Goal: Task Accomplishment & Management: Use online tool/utility

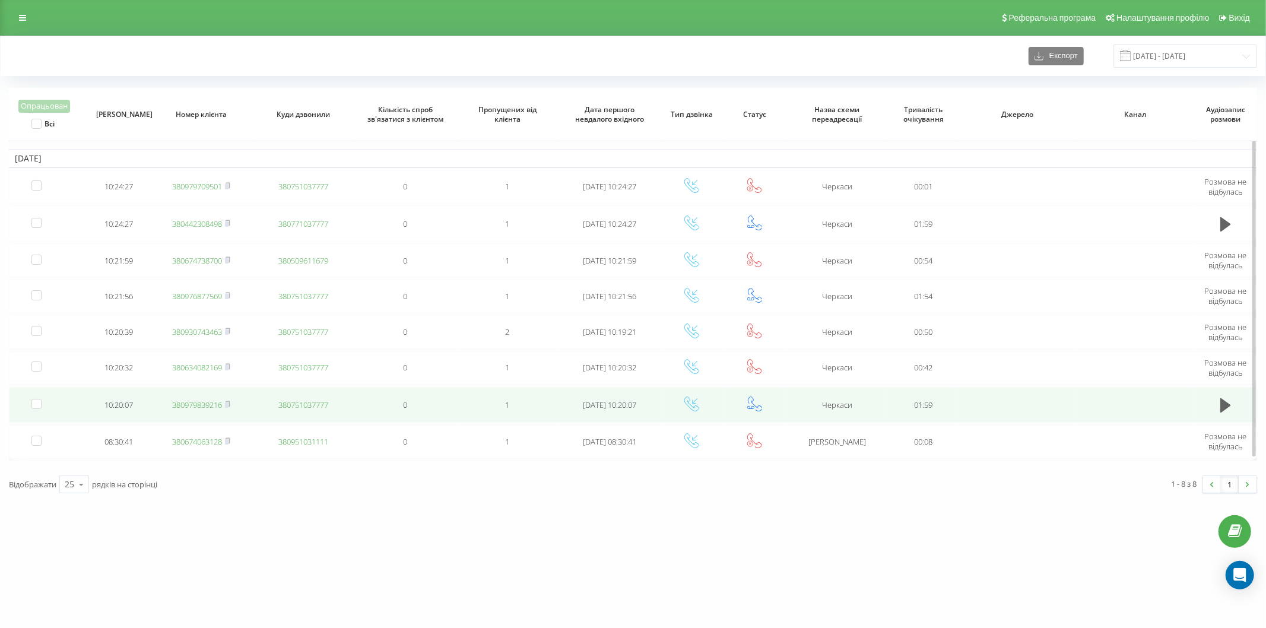
click at [190, 405] on link "380979839216" at bounding box center [197, 405] width 50 height 11
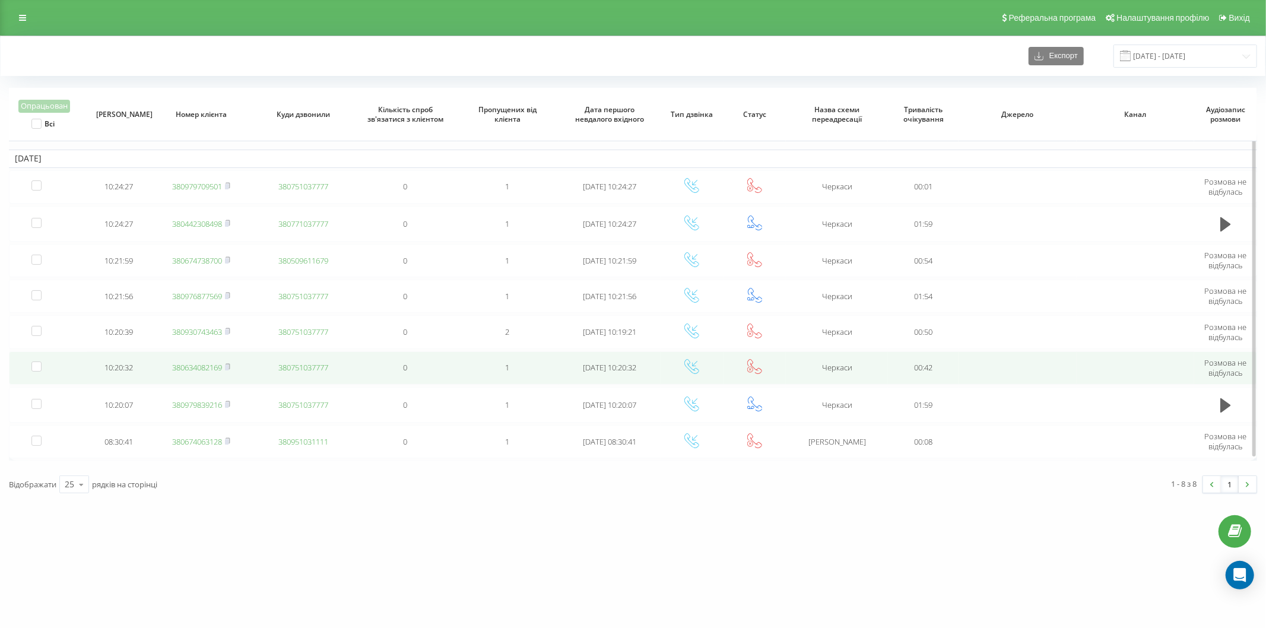
click at [194, 370] on link "380634082169" at bounding box center [197, 367] width 50 height 11
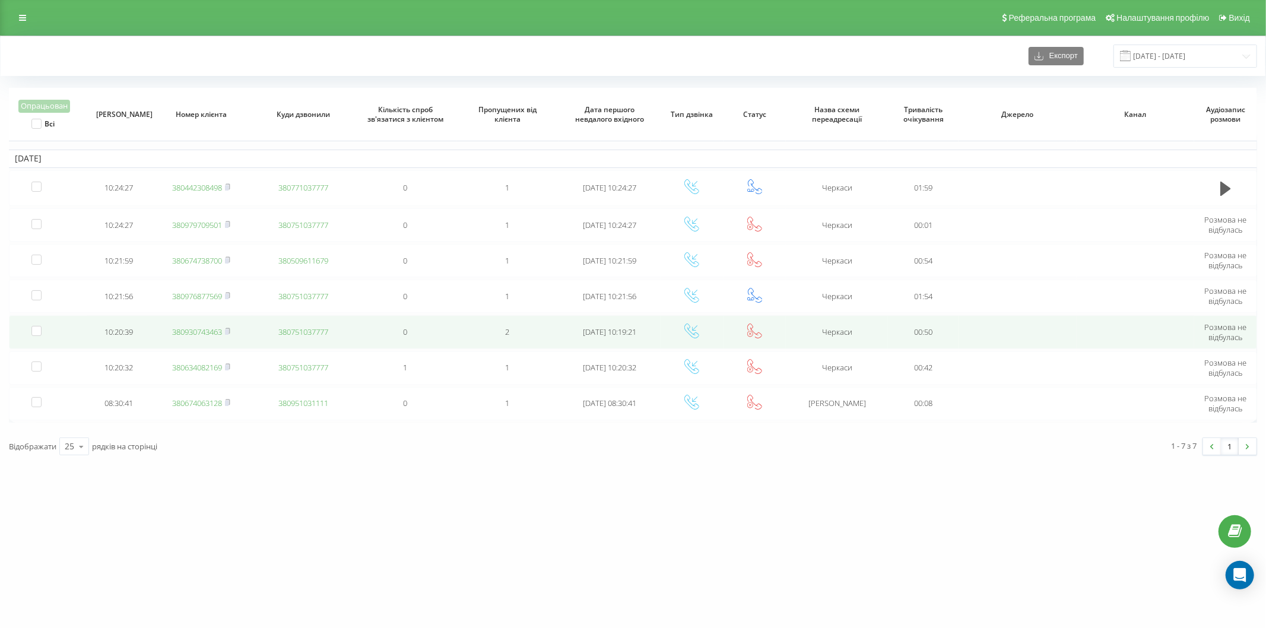
click at [191, 333] on link "380930743463" at bounding box center [197, 332] width 50 height 11
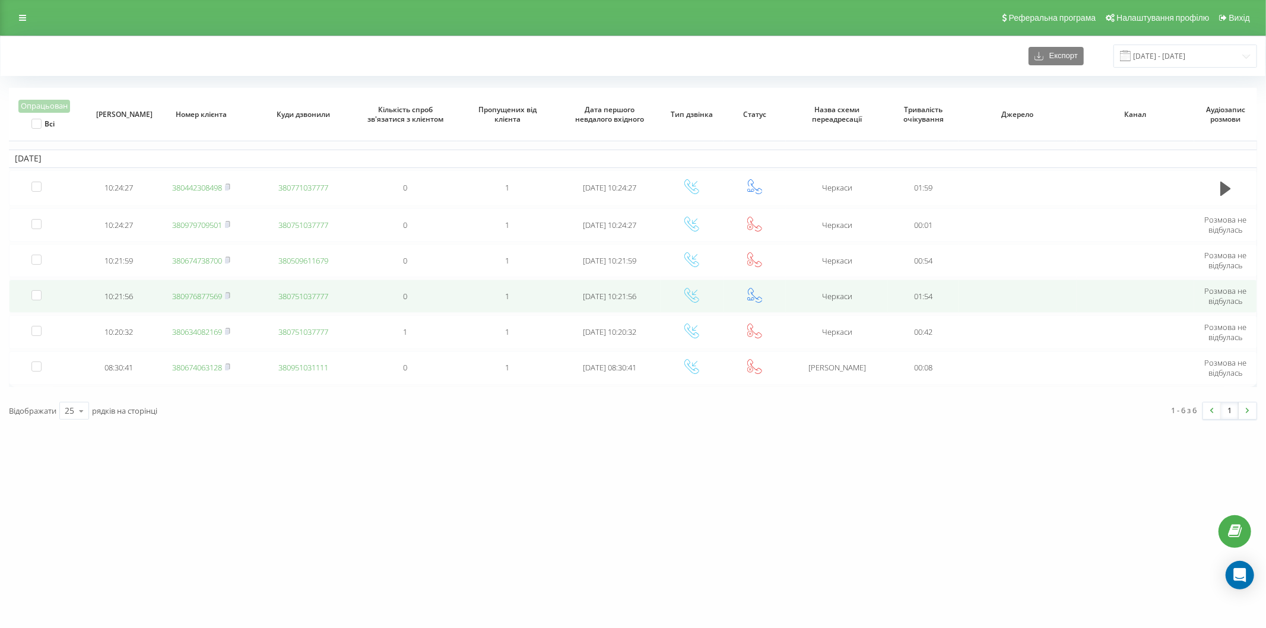
click at [188, 298] on link "380976877569" at bounding box center [197, 296] width 50 height 11
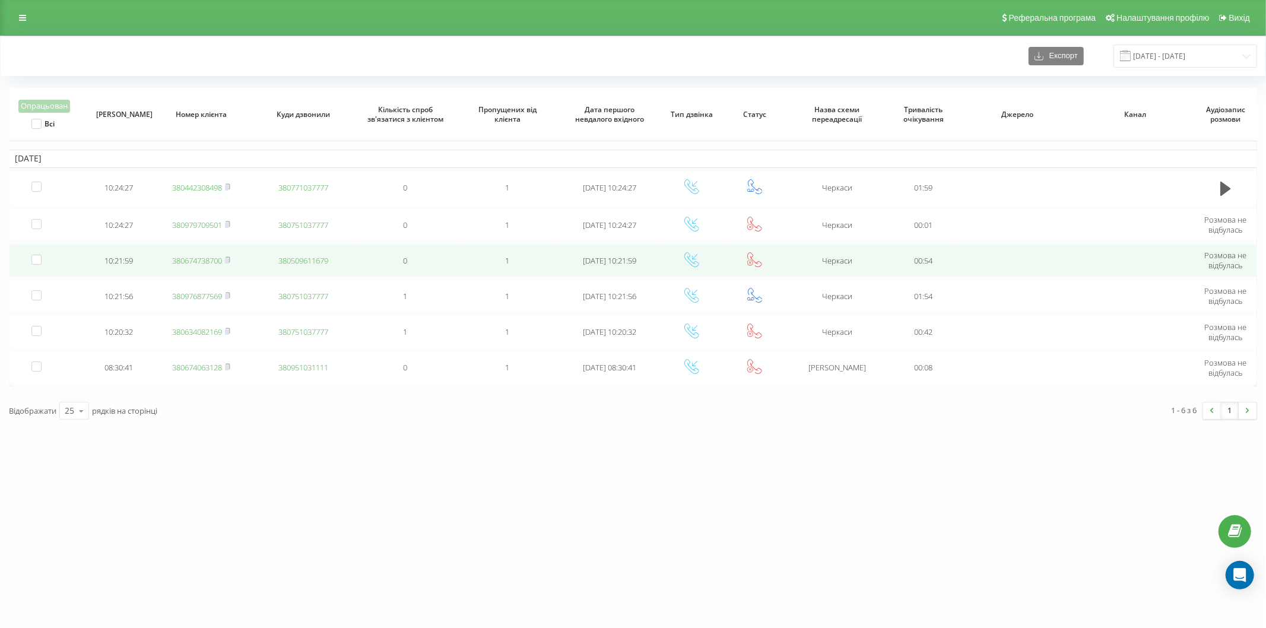
click at [205, 261] on link "380674738700" at bounding box center [197, 260] width 50 height 11
click at [198, 258] on link "380677775257" at bounding box center [197, 260] width 50 height 11
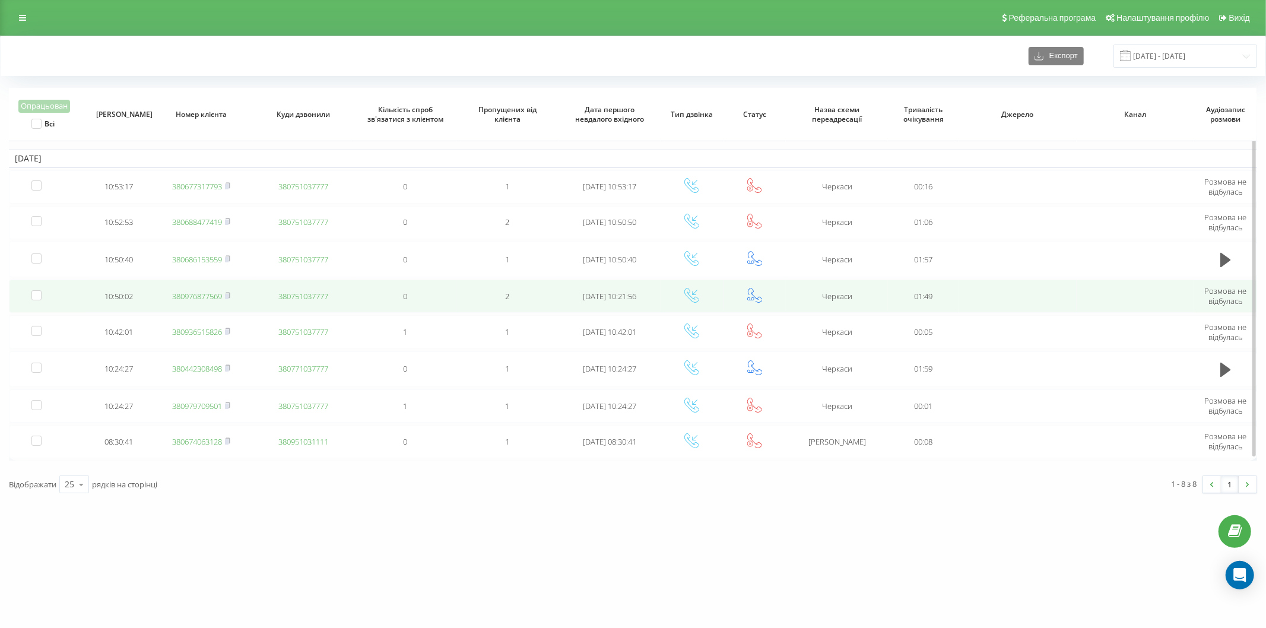
click at [178, 300] on td "380976877569" at bounding box center [201, 296] width 102 height 33
click at [185, 297] on link "380976877569" at bounding box center [197, 296] width 50 height 11
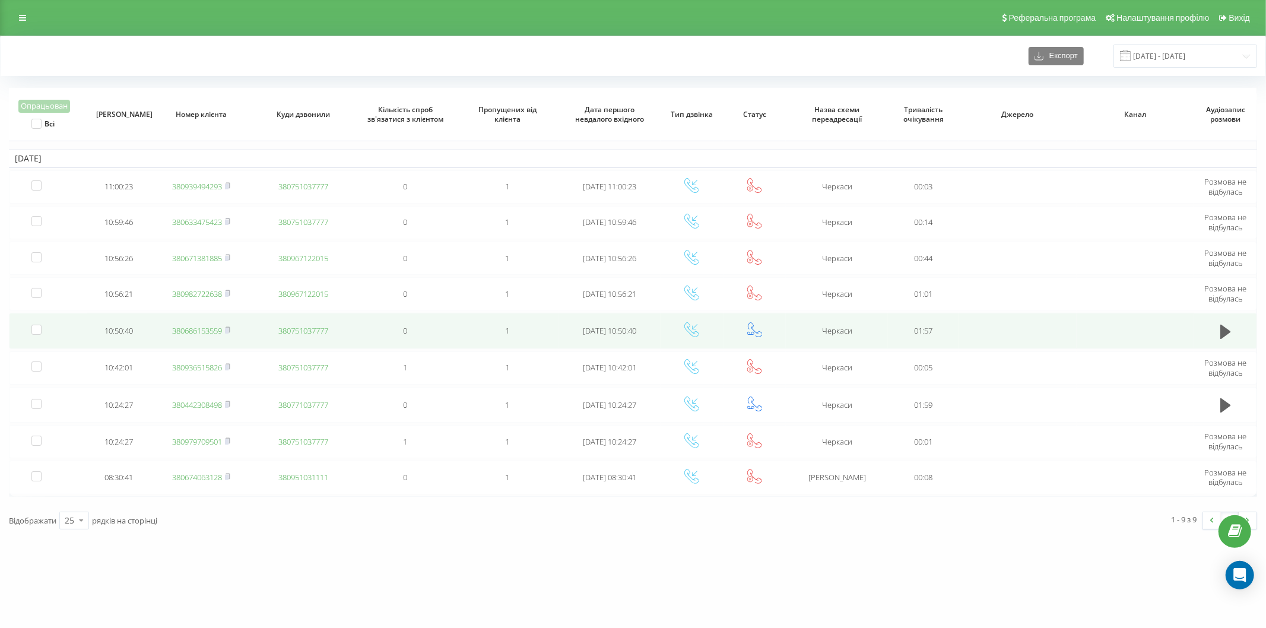
click at [199, 331] on link "380686153559" at bounding box center [197, 330] width 50 height 11
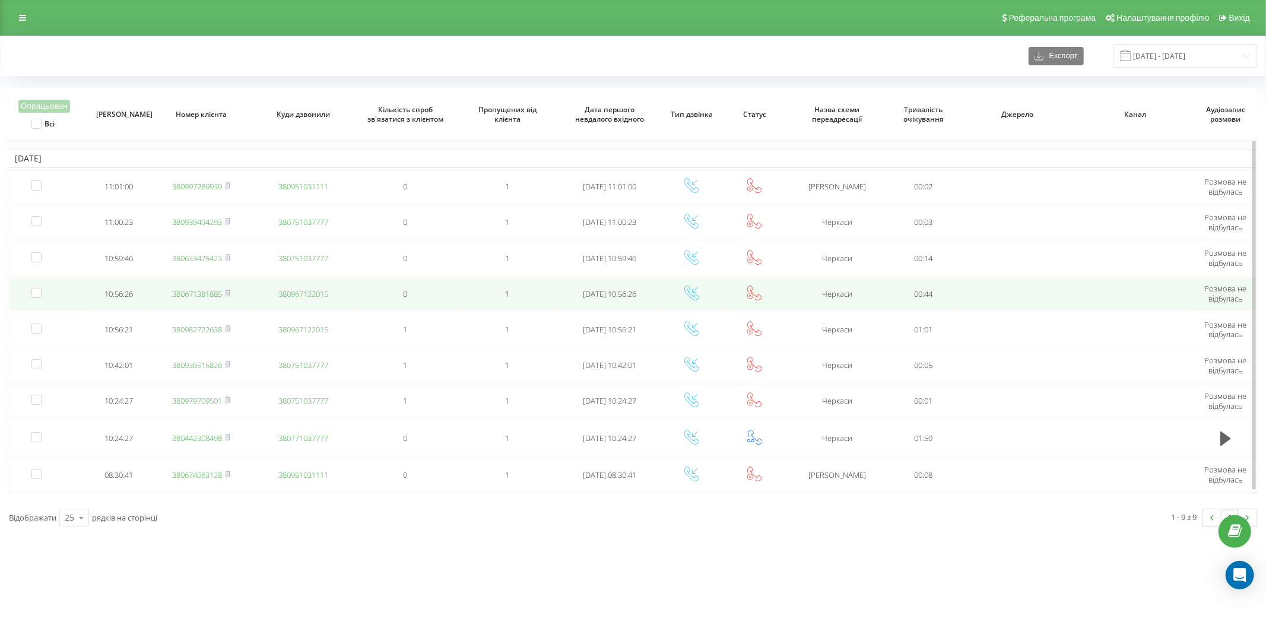
click at [183, 295] on link "380671381885" at bounding box center [197, 294] width 50 height 11
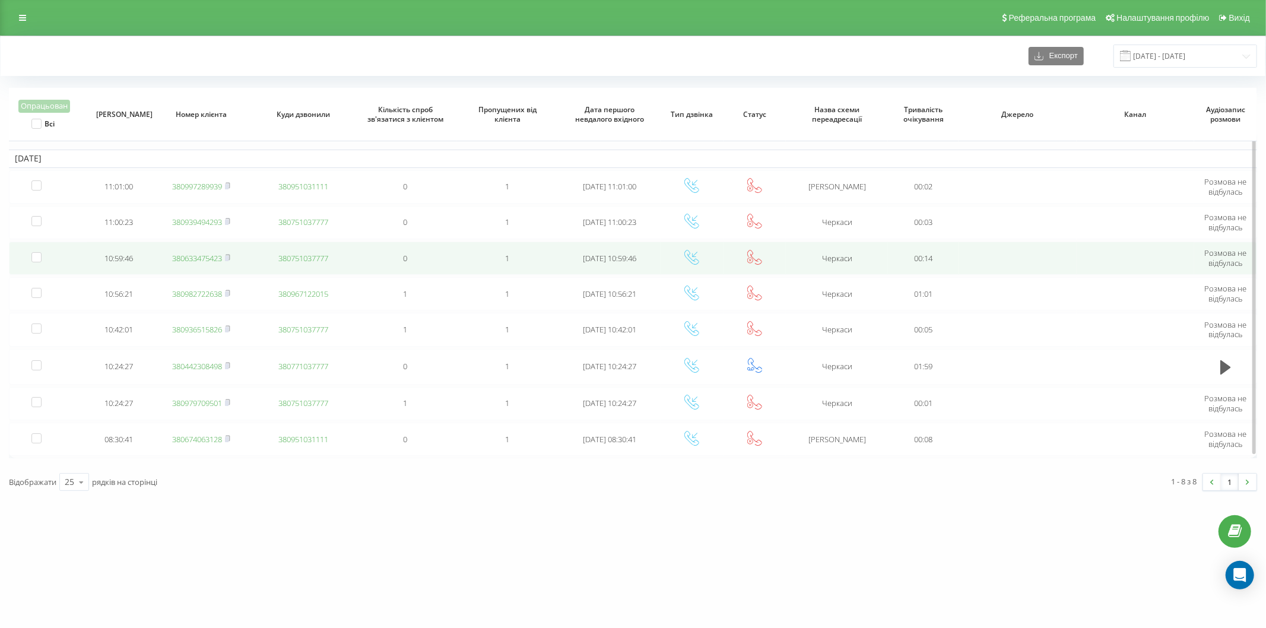
click at [197, 260] on link "380633475423" at bounding box center [197, 258] width 50 height 11
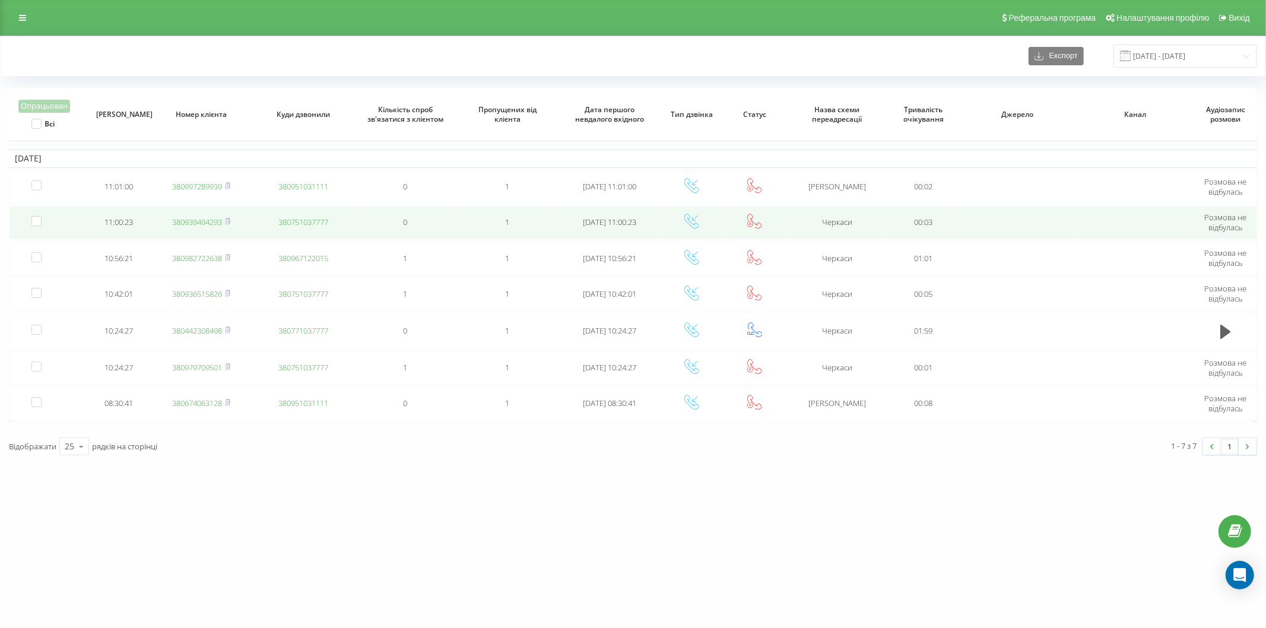
click at [190, 223] on link "380939494293" at bounding box center [197, 222] width 50 height 11
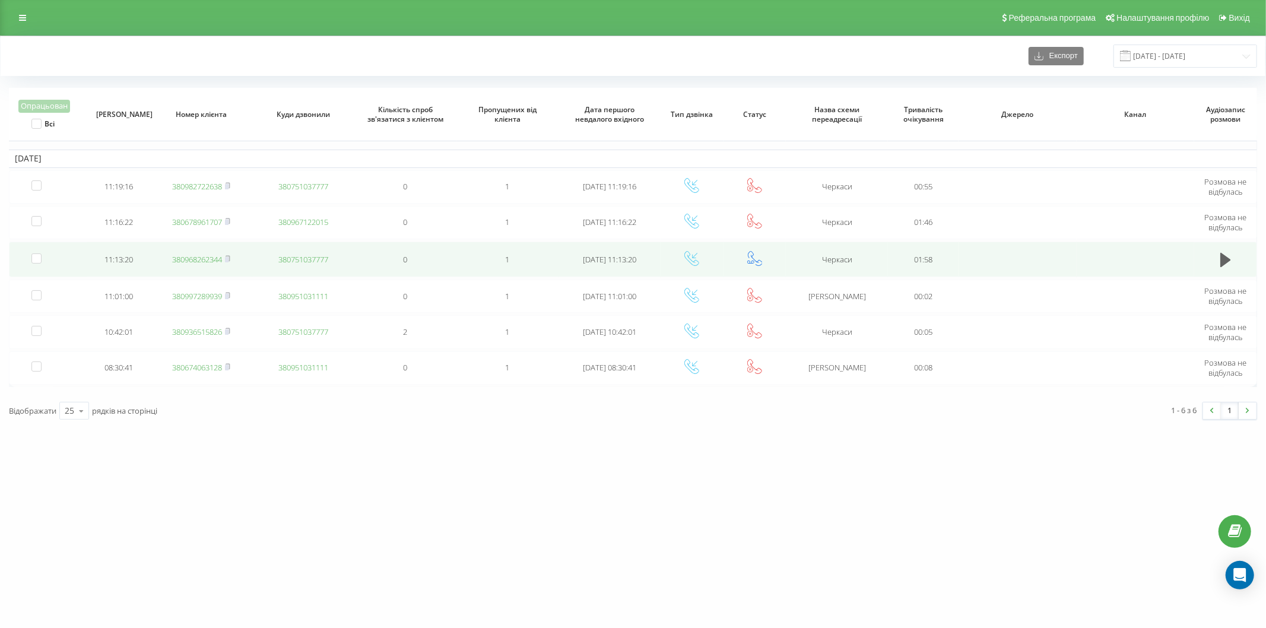
click at [194, 258] on link "380968262344" at bounding box center [197, 259] width 50 height 11
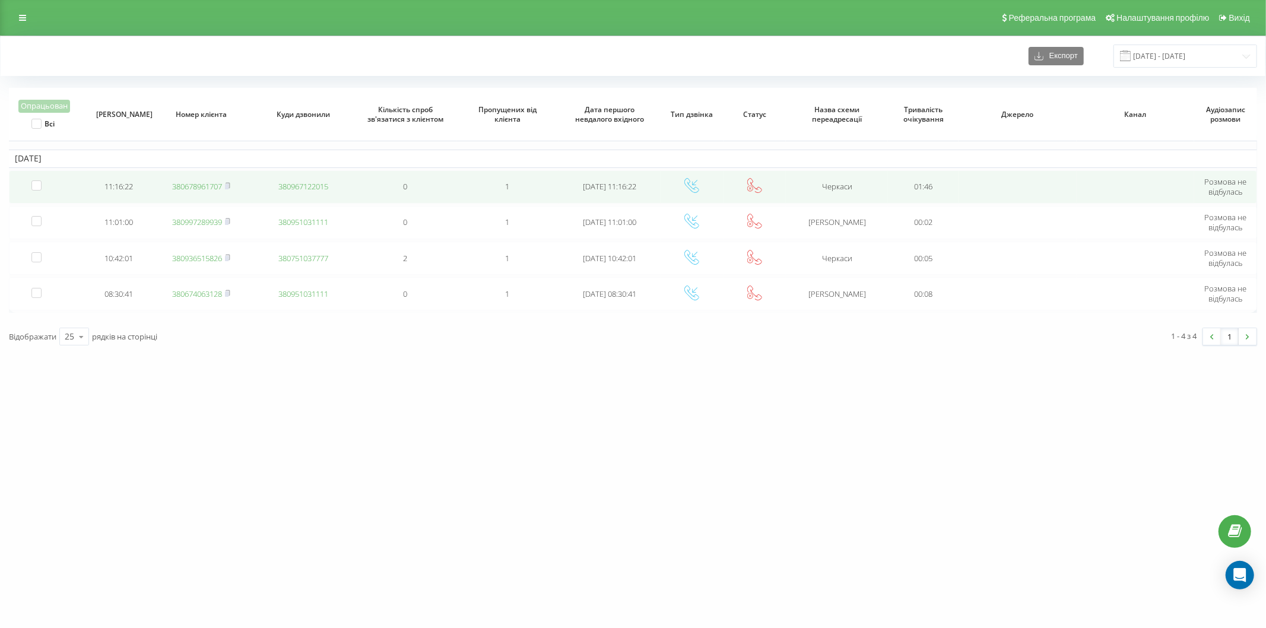
click at [204, 186] on link "380678961707" at bounding box center [197, 186] width 50 height 11
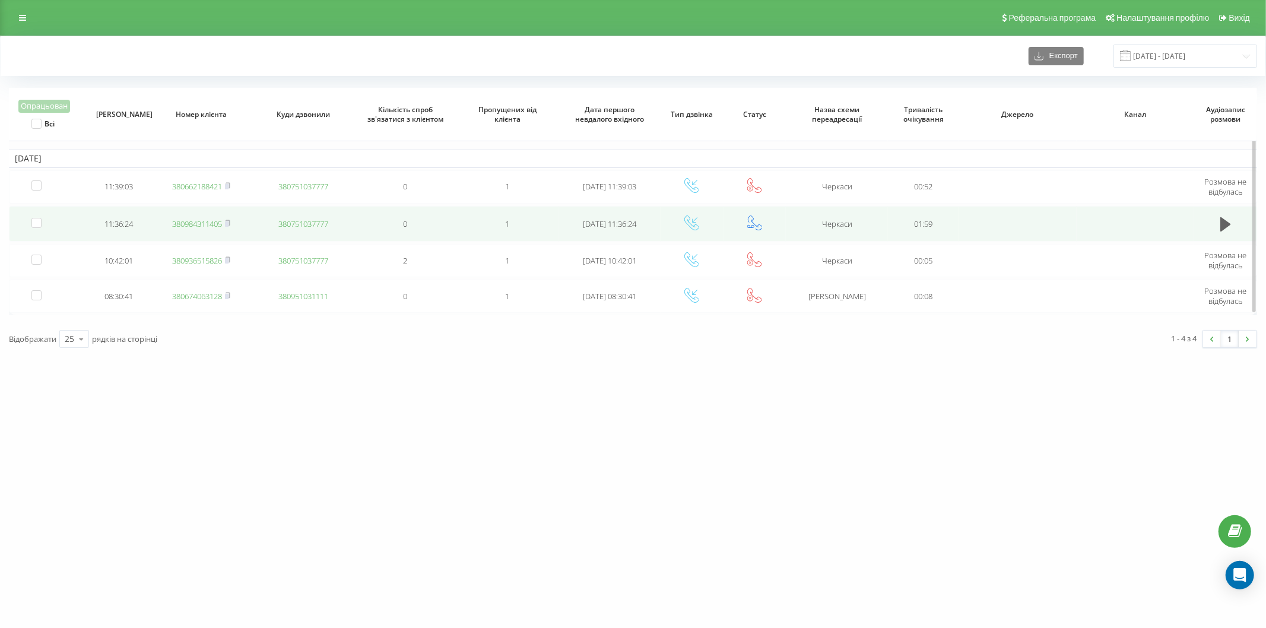
click at [183, 224] on link "380984311405" at bounding box center [197, 223] width 50 height 11
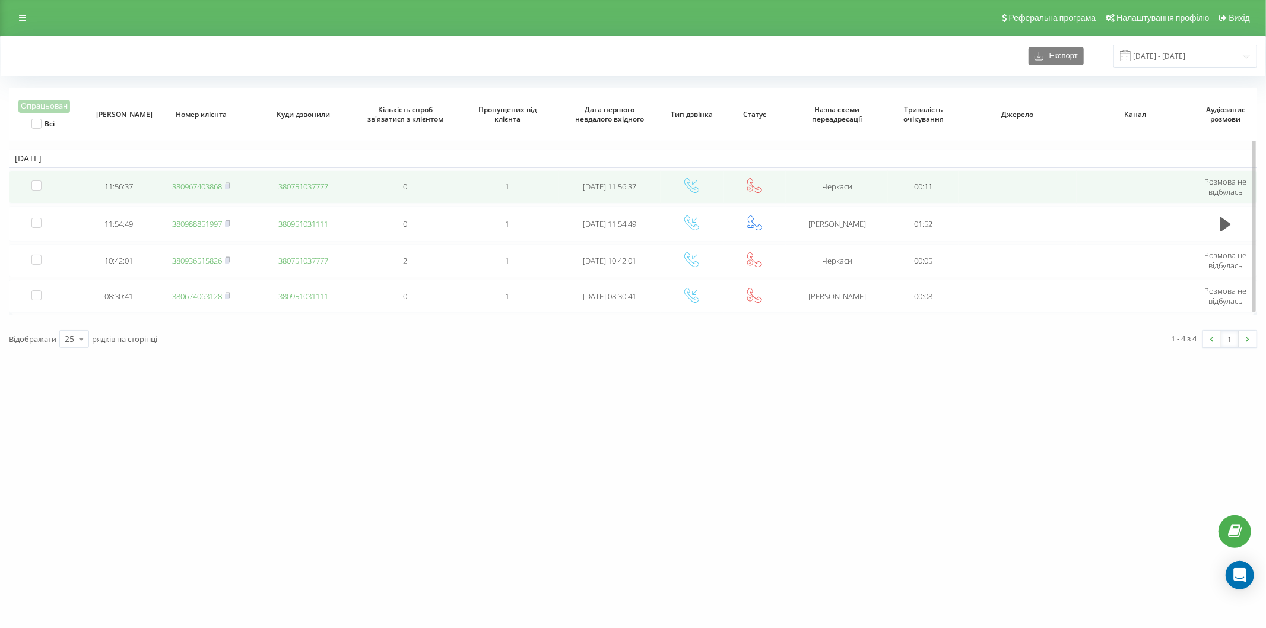
click at [186, 188] on link "380967403868" at bounding box center [197, 186] width 50 height 11
click at [188, 182] on link "380669221150" at bounding box center [197, 186] width 50 height 11
click at [195, 182] on link "380965310505" at bounding box center [197, 186] width 50 height 11
